Goal: Transaction & Acquisition: Purchase product/service

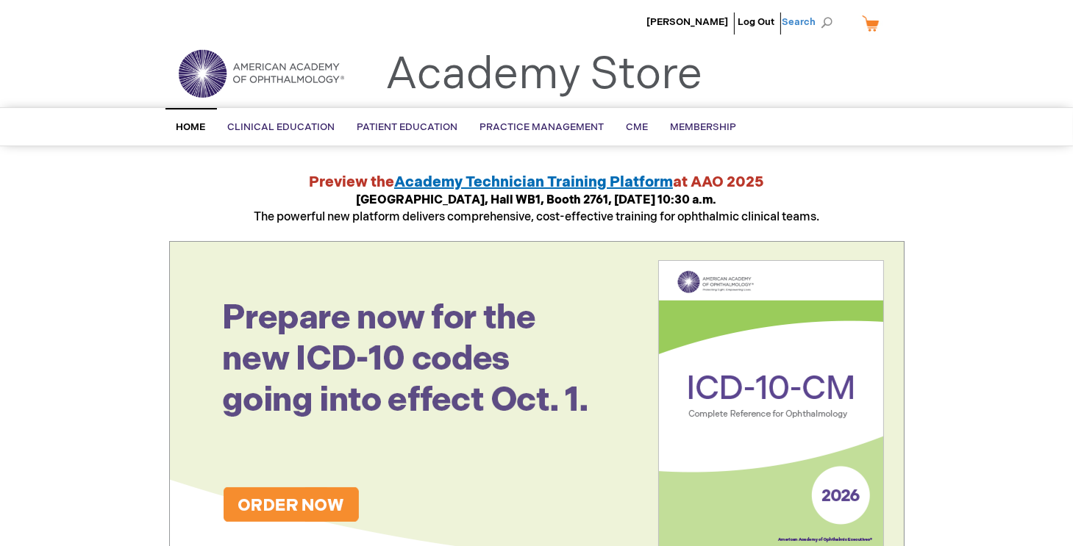
click at [823, 23] on span "Search" at bounding box center [810, 21] width 56 height 29
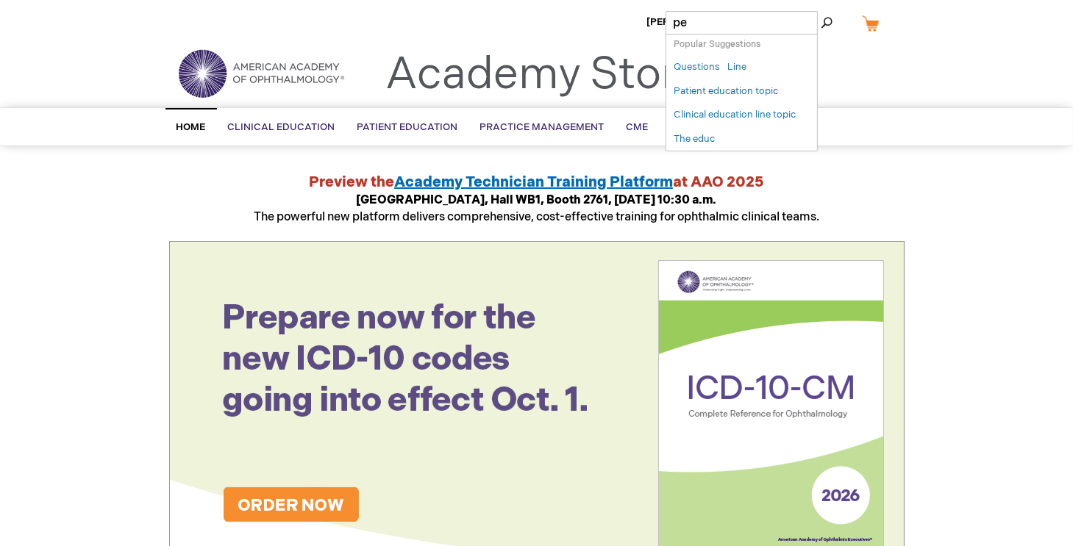
type input "p"
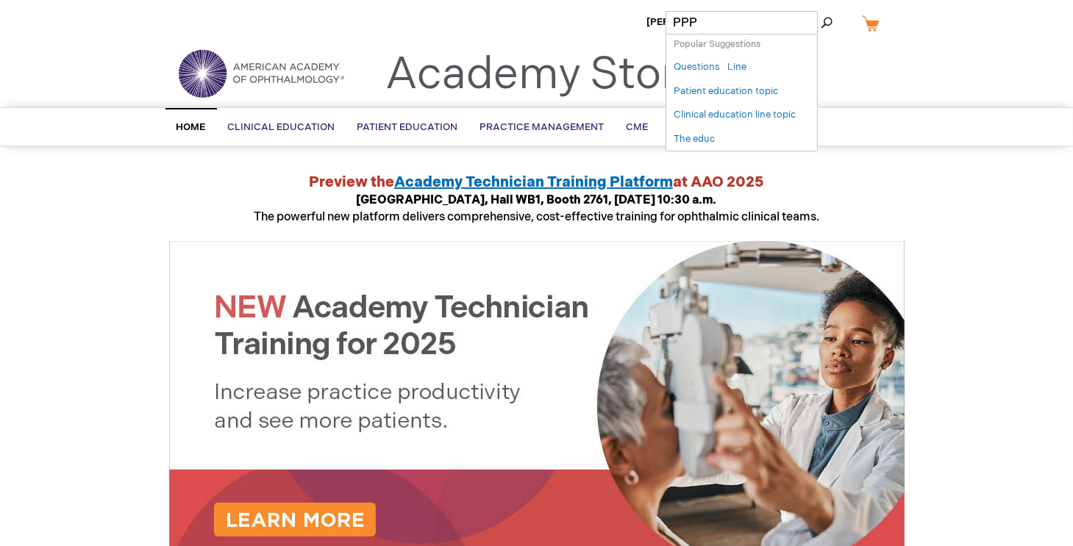
type input "PPP"
click at [820, 11] on button "Search" at bounding box center [826, 23] width 12 height 24
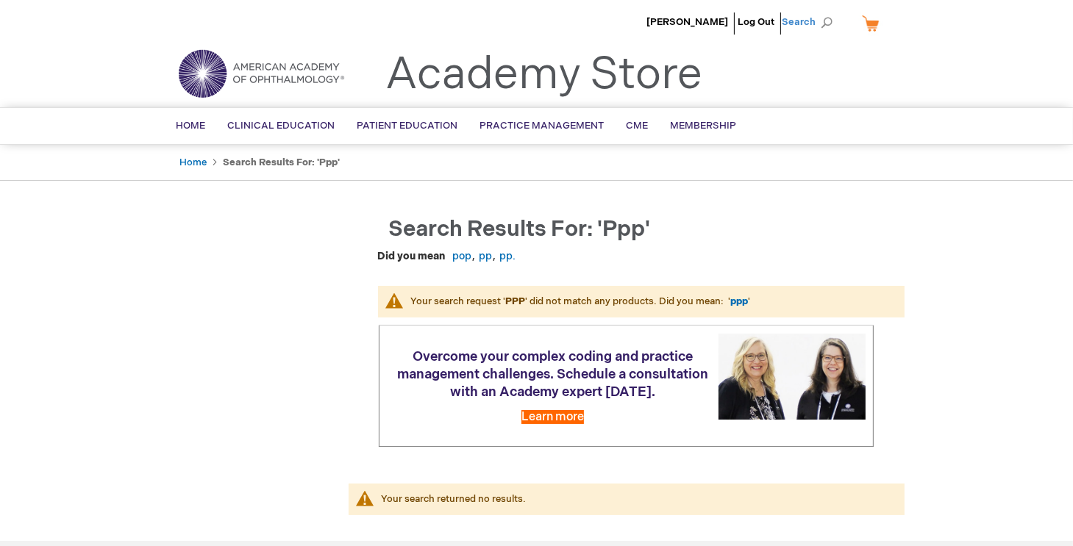
click at [828, 18] on span "Search" at bounding box center [810, 21] width 56 height 29
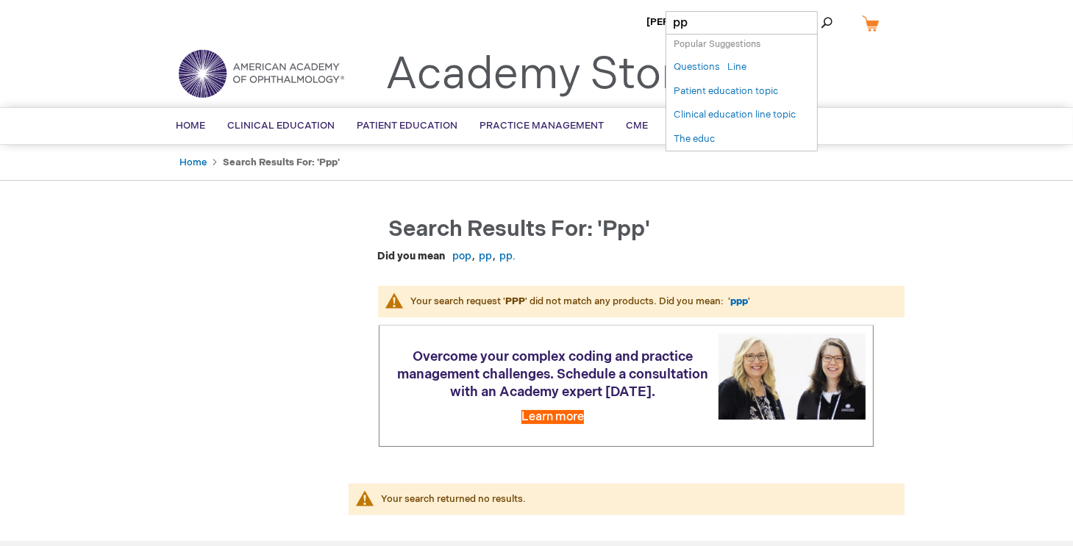
type input "p"
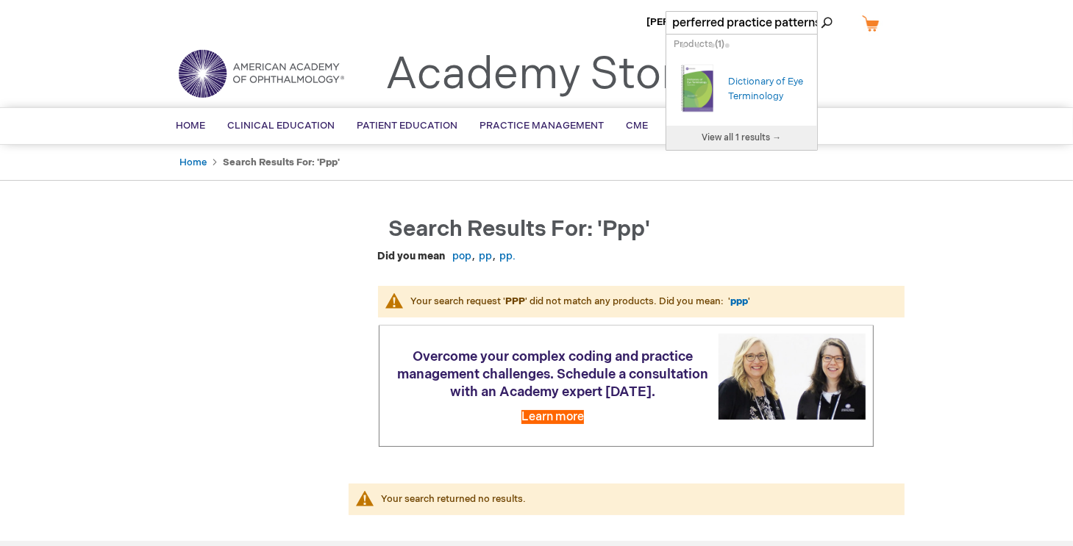
scroll to position [0, 7]
type input "perferred practice patterns"
click at [820, 11] on button "Search" at bounding box center [826, 23] width 12 height 24
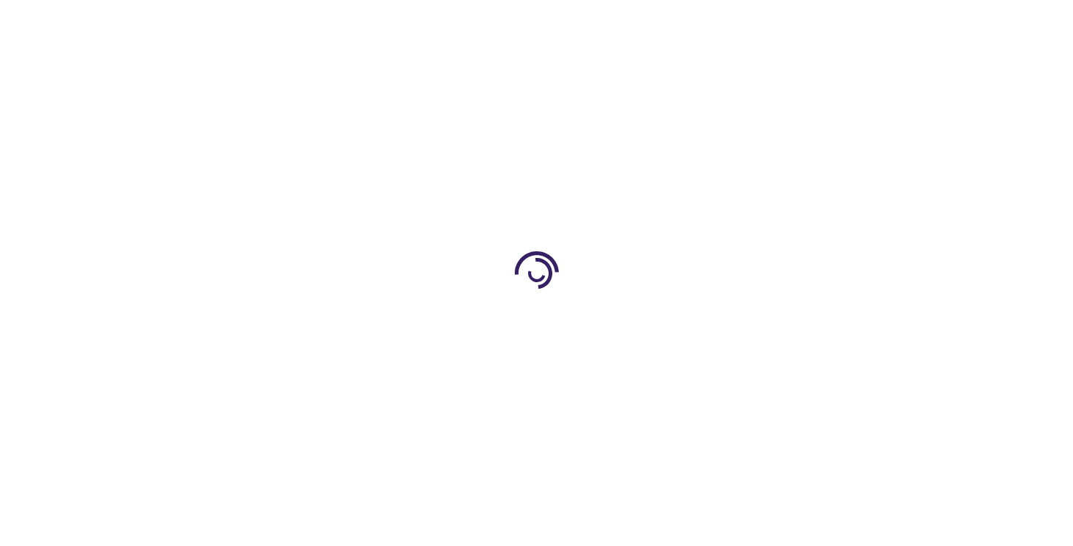
type input "1"
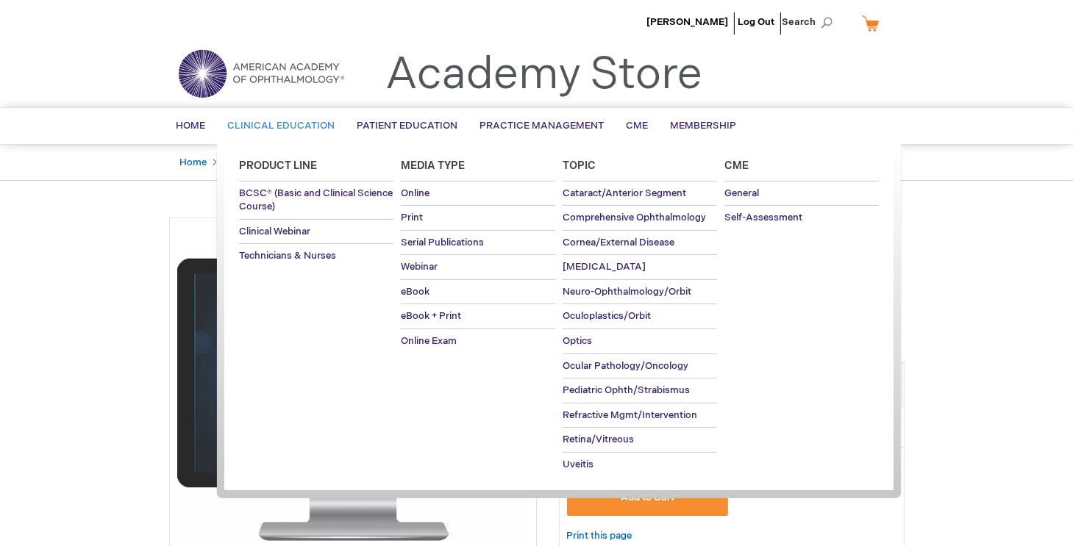
click at [304, 121] on span "Clinical Education" at bounding box center [281, 126] width 107 height 12
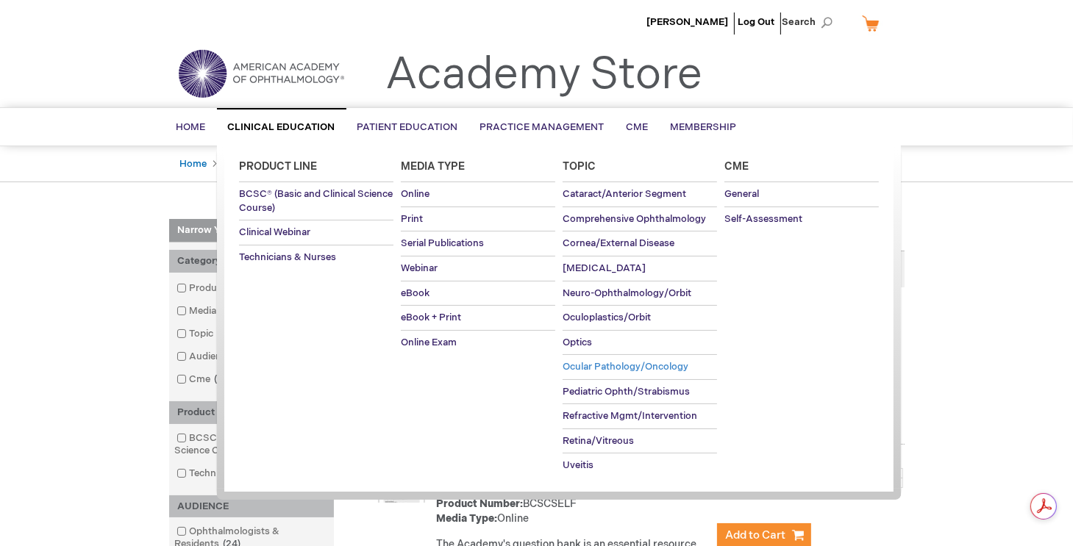
click at [599, 363] on span "Ocular Pathology/Oncology" at bounding box center [625, 367] width 126 height 12
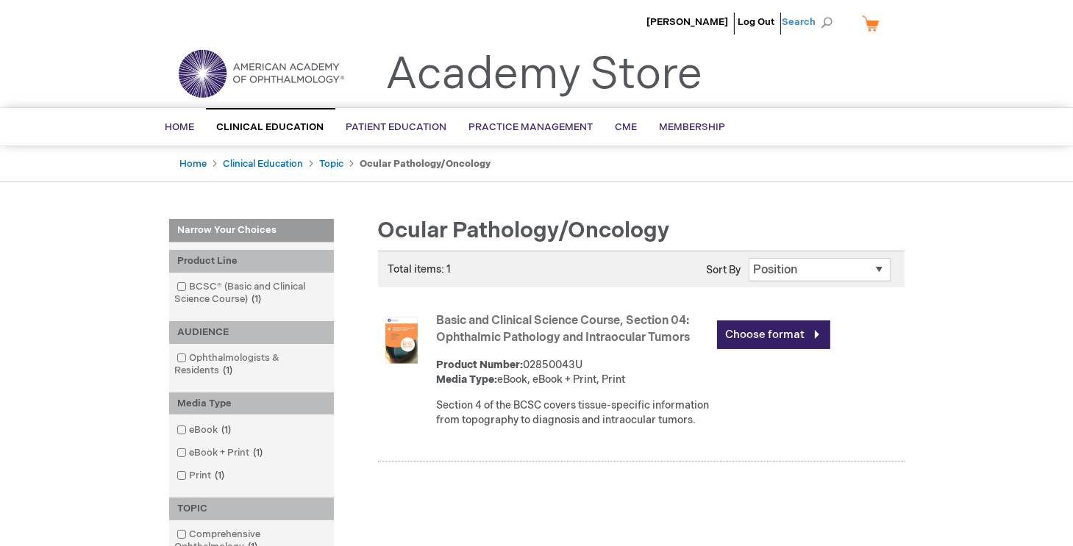
click at [824, 20] on span "Search" at bounding box center [810, 21] width 56 height 29
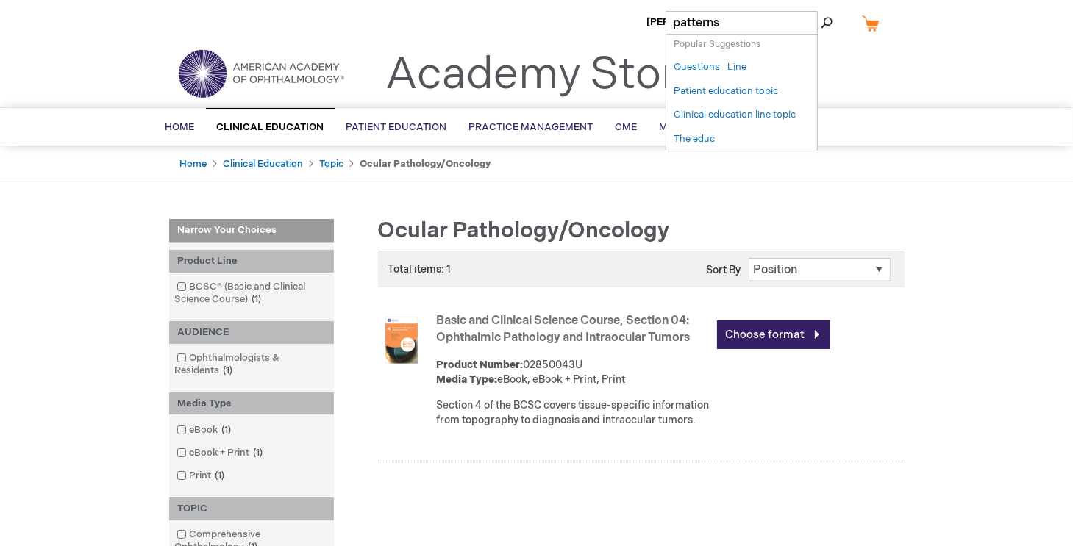
type input "patterns"
click at [820, 11] on button "Search" at bounding box center [826, 23] width 12 height 24
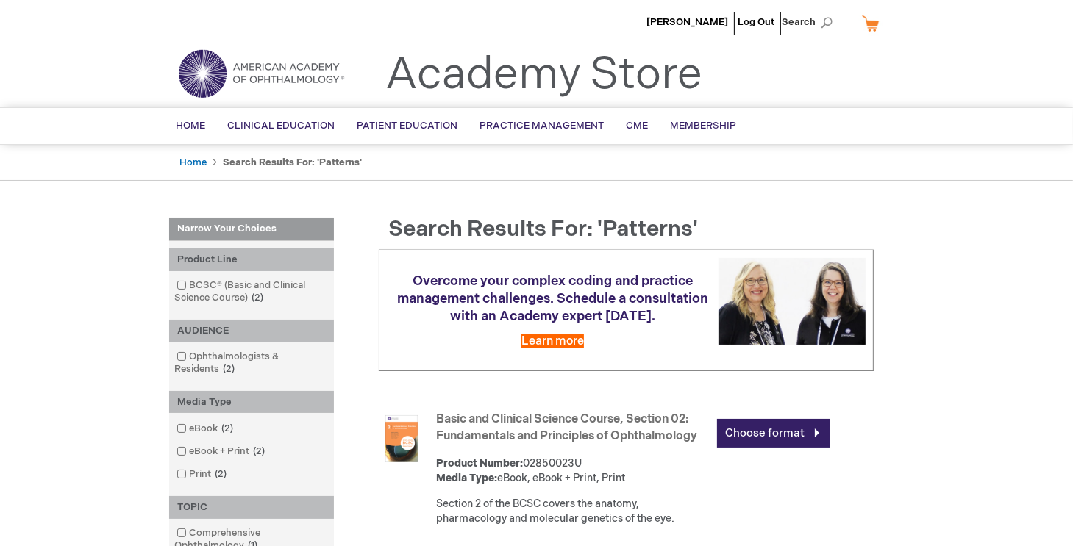
click at [204, 76] on img at bounding box center [261, 73] width 176 height 53
